Goal: Obtain resource: Obtain resource

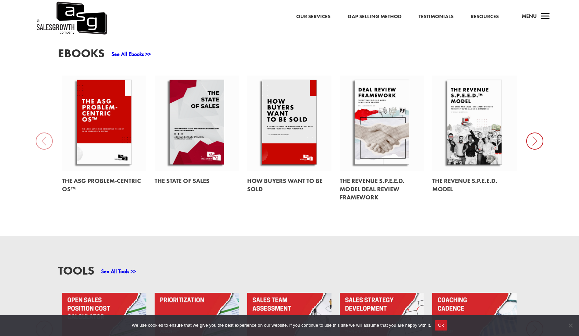
scroll to position [338, 0]
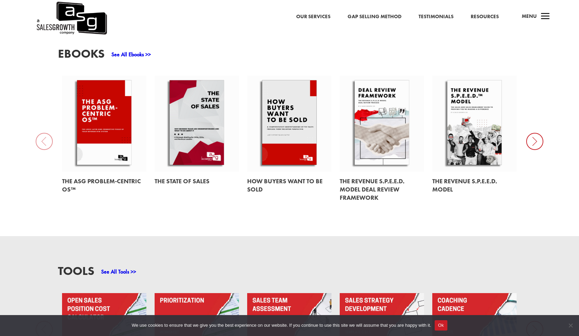
click at [528, 133] on icon at bounding box center [534, 141] width 17 height 17
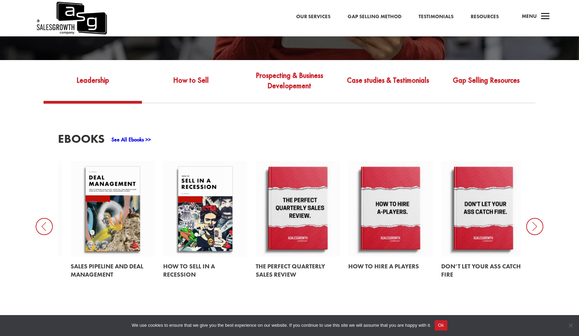
scroll to position [253, 0]
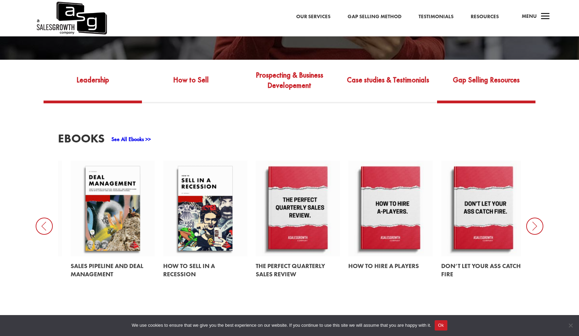
click at [474, 69] on link "Gap Selling Resources" at bounding box center [486, 85] width 98 height 32
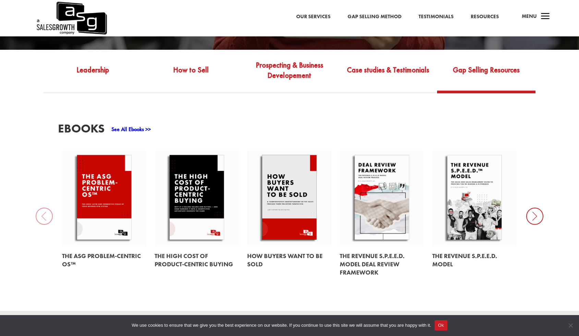
scroll to position [279, 0]
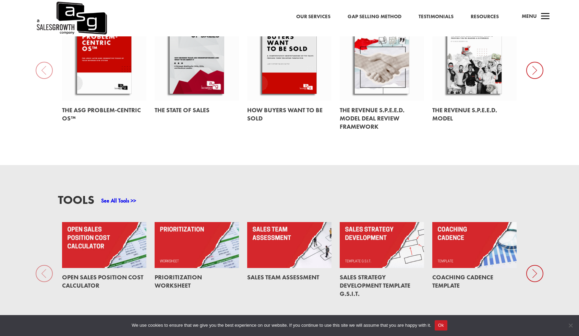
scroll to position [445, 0]
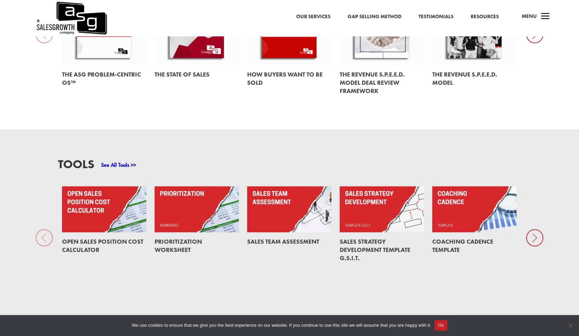
click at [536, 231] on icon at bounding box center [534, 237] width 17 height 17
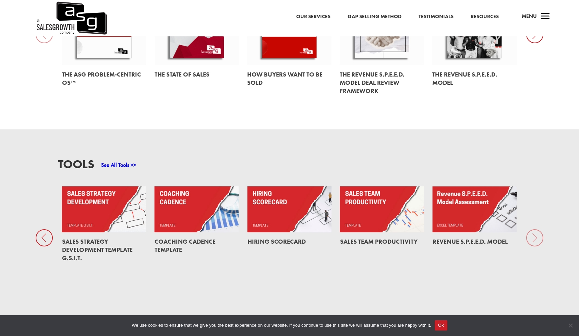
click at [536, 231] on div "Tools See All Tools >> Open Sales Position Cost Calculator Prioritization Works…" at bounding box center [289, 223] width 579 height 189
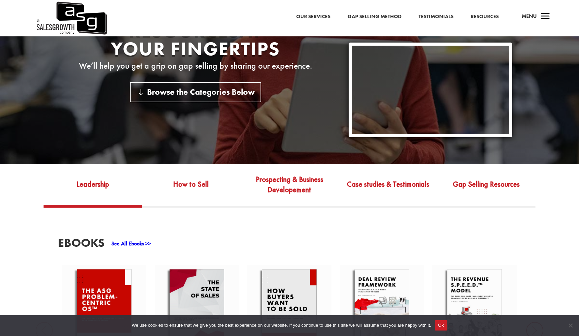
scroll to position [148, 0]
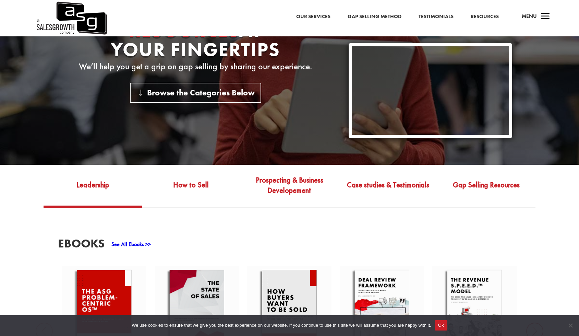
click at [537, 22] on div "a Menu" at bounding box center [532, 18] width 33 height 16
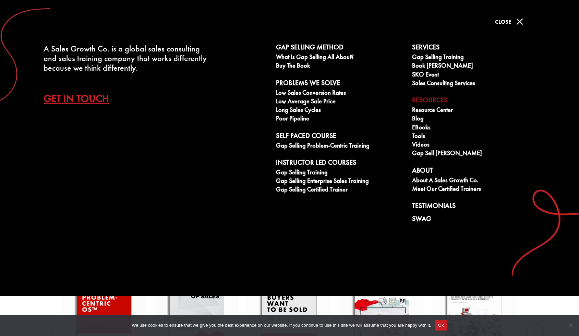
scroll to position [150, 0]
click at [514, 22] on span "M" at bounding box center [520, 22] width 14 height 14
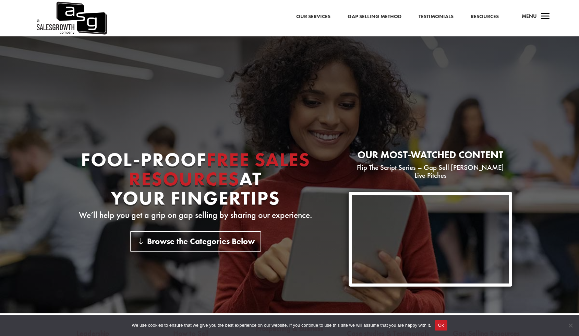
scroll to position [0, 0]
click at [482, 18] on link "Resources" at bounding box center [485, 16] width 28 height 9
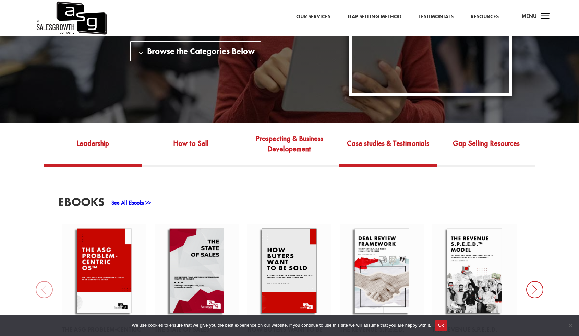
scroll to position [190, 0]
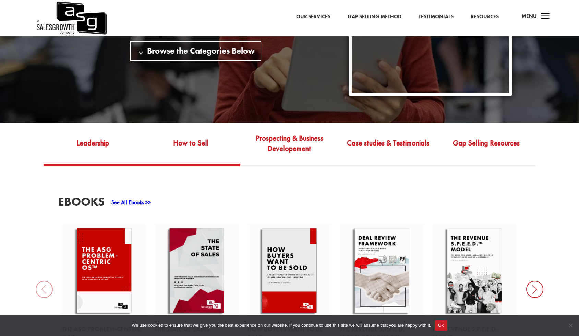
click at [184, 138] on link "How to Sell" at bounding box center [191, 148] width 98 height 32
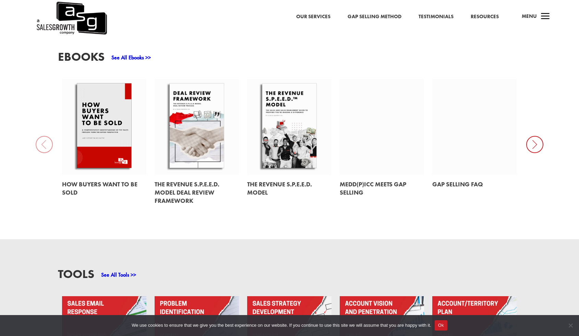
scroll to position [335, 0]
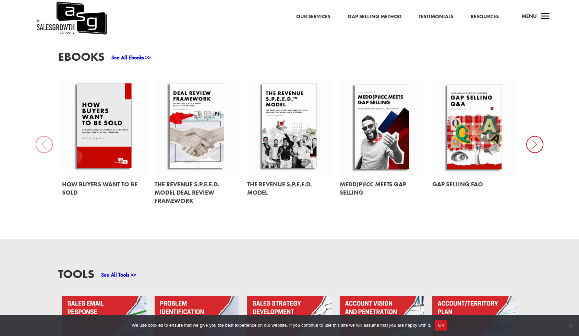
click at [535, 136] on icon at bounding box center [534, 144] width 17 height 17
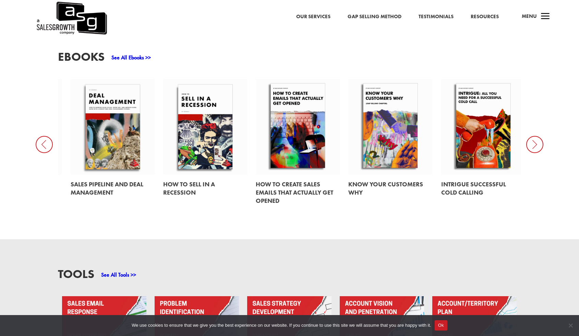
click at [535, 136] on icon at bounding box center [534, 144] width 17 height 17
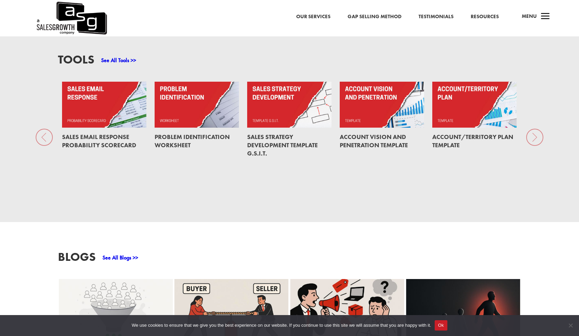
scroll to position [550, 0]
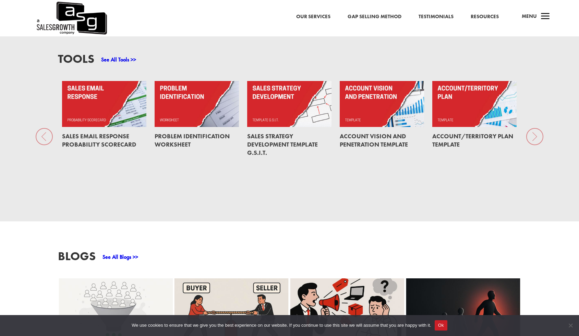
click at [177, 132] on link "Problem Identification Worksheet" at bounding box center [192, 140] width 75 height 16
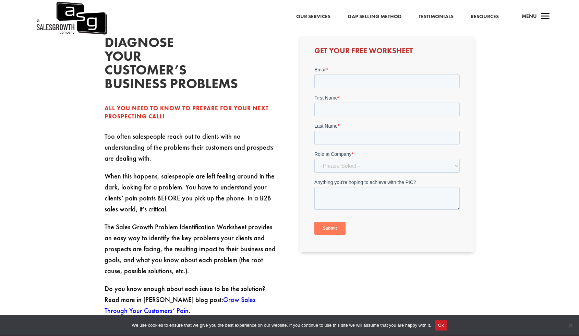
scroll to position [202, 0]
type input "[EMAIL_ADDRESS][DOMAIN_NAME]"
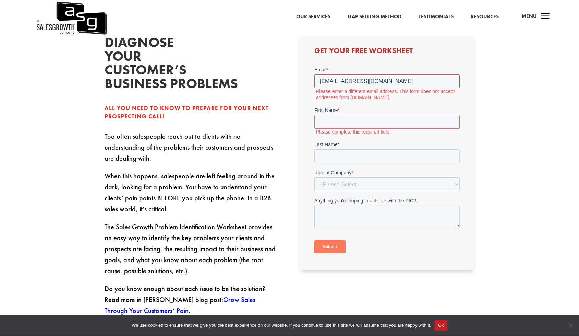
click at [384, 83] on input "rich.jorge1@gmail.com" at bounding box center [386, 81] width 145 height 14
drag, startPoint x: 384, startPoint y: 83, endPoint x: 249, endPoint y: 73, distance: 135.5
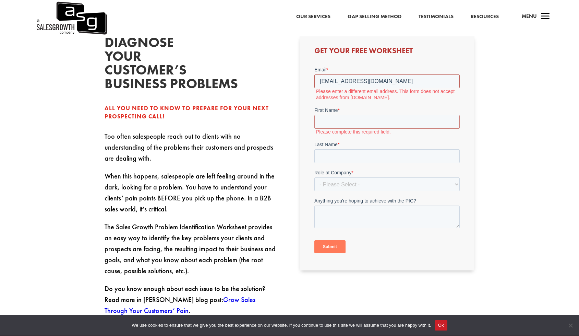
click at [314, 73] on html "Email * rich.jorge1@gmail.com Please enter a different email address. This form…" at bounding box center [386, 165] width 145 height 199
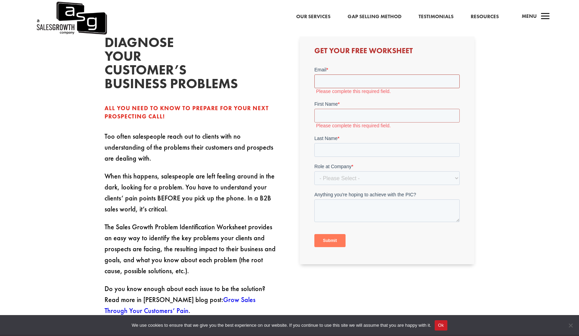
click at [452, 84] on input "Email *" at bounding box center [386, 81] width 145 height 14
click at [446, 81] on input "Email *" at bounding box center [386, 81] width 145 height 14
type input "cjorge74@yahoo.com"
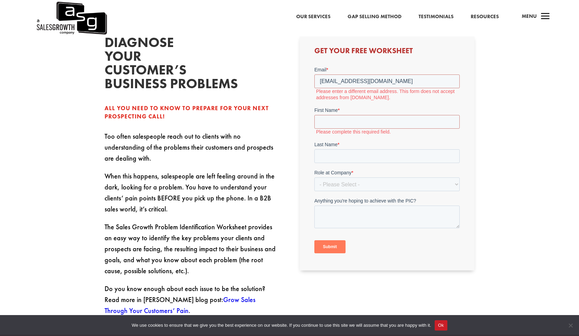
drag, startPoint x: 394, startPoint y: 94, endPoint x: 394, endPoint y: 98, distance: 4.8
click at [394, 94] on form "Email * cjorge74@yahoo.com Please enter a different email address. This form do…" at bounding box center [386, 162] width 145 height 193
drag, startPoint x: 380, startPoint y: 82, endPoint x: 276, endPoint y: 74, distance: 104.5
click at [314, 74] on html "Email * cjorge74@yahoo.com Please enter a different email address. This form do…" at bounding box center [386, 165] width 145 height 199
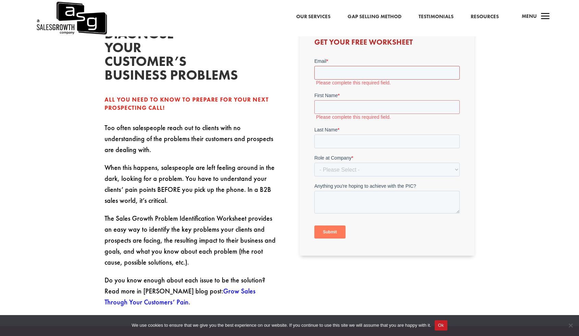
scroll to position [212, 0]
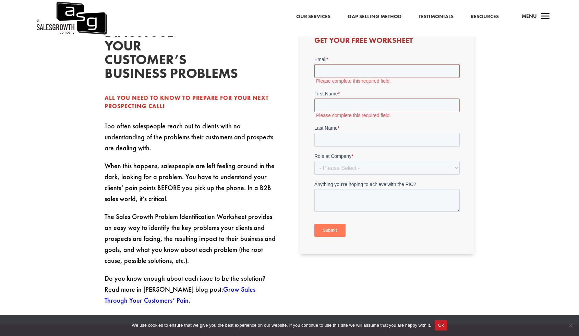
click at [344, 72] on input "Email *" at bounding box center [386, 71] width 145 height 14
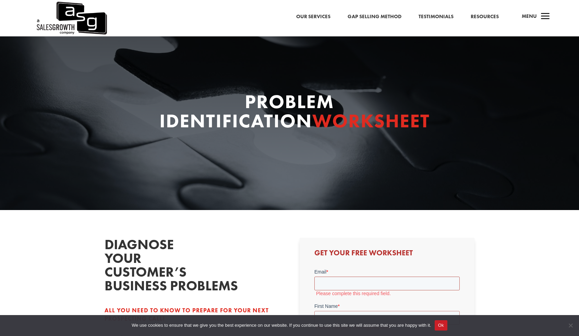
scroll to position [0, 0]
click at [548, 14] on span "a" at bounding box center [545, 17] width 14 height 14
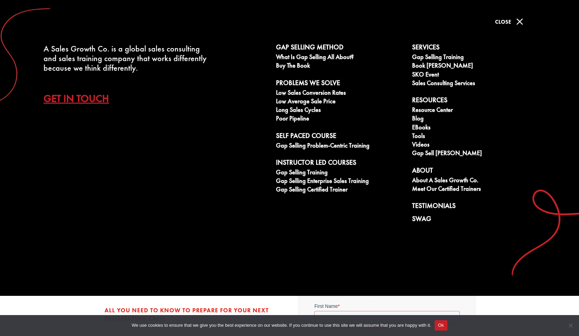
click at [513, 17] on span "M" at bounding box center [520, 22] width 14 height 14
